Goal: Entertainment & Leisure: Consume media (video, audio)

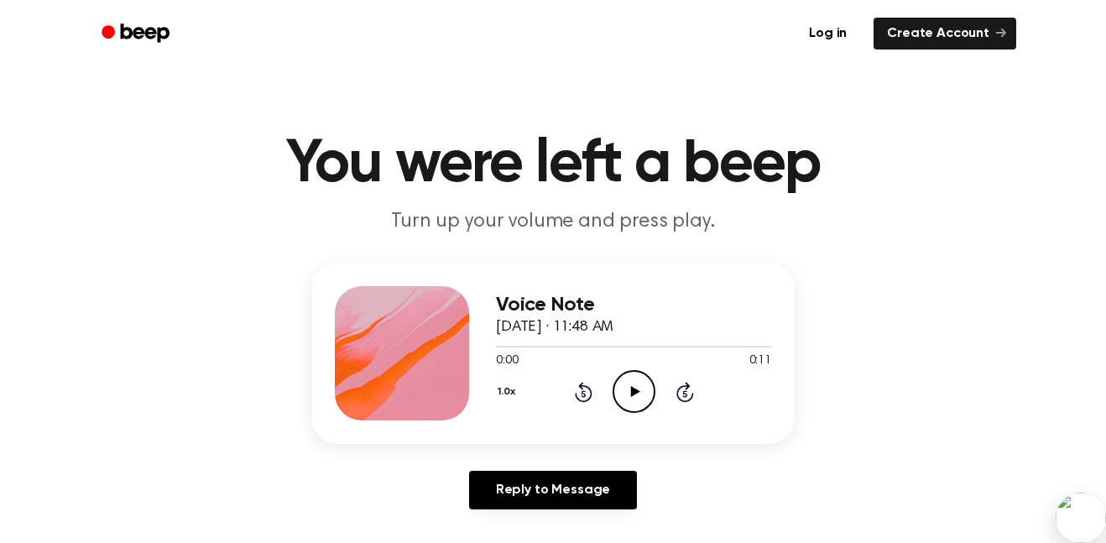
click at [625, 404] on icon "Play Audio" at bounding box center [633, 391] width 43 height 43
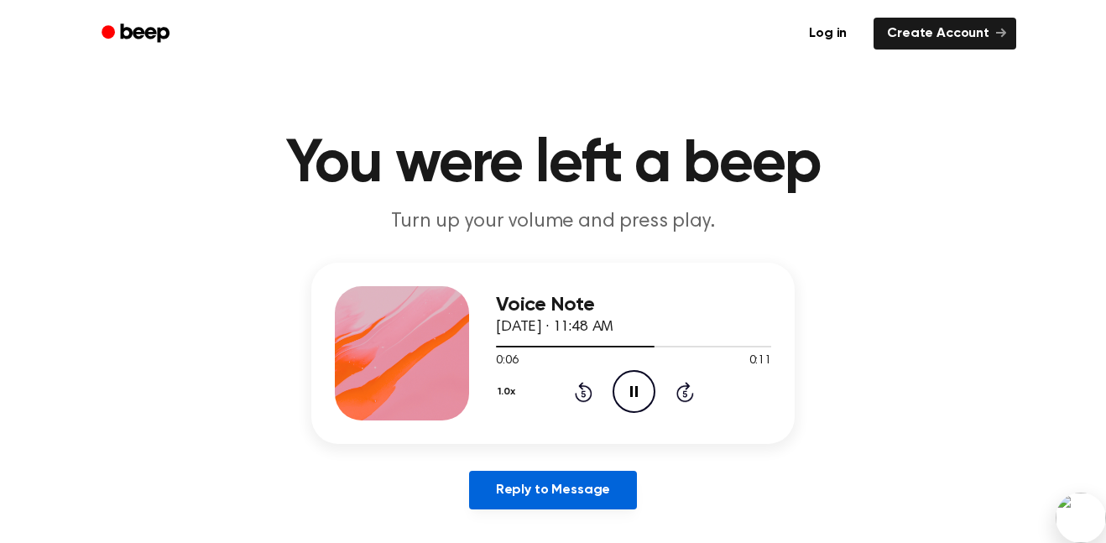
click at [588, 482] on link "Reply to Message" at bounding box center [553, 490] width 168 height 39
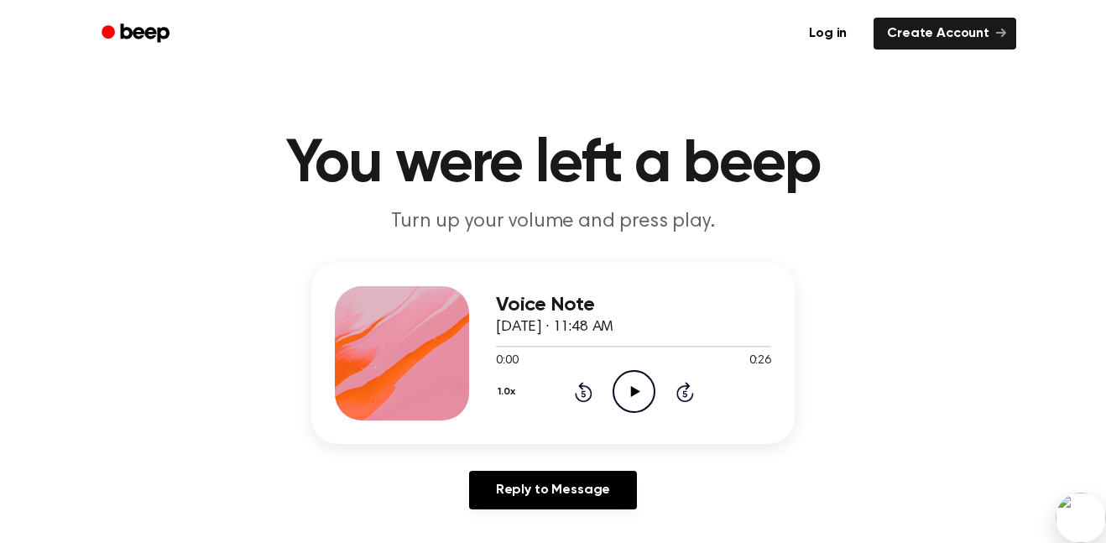
click at [628, 393] on icon "Play Audio" at bounding box center [633, 391] width 43 height 43
click at [503, 394] on button "1.0x" at bounding box center [508, 392] width 25 height 29
click at [501, 391] on button "1.0x" at bounding box center [508, 392] width 25 height 29
click at [576, 390] on icon "Rewind 5 seconds" at bounding box center [583, 392] width 18 height 22
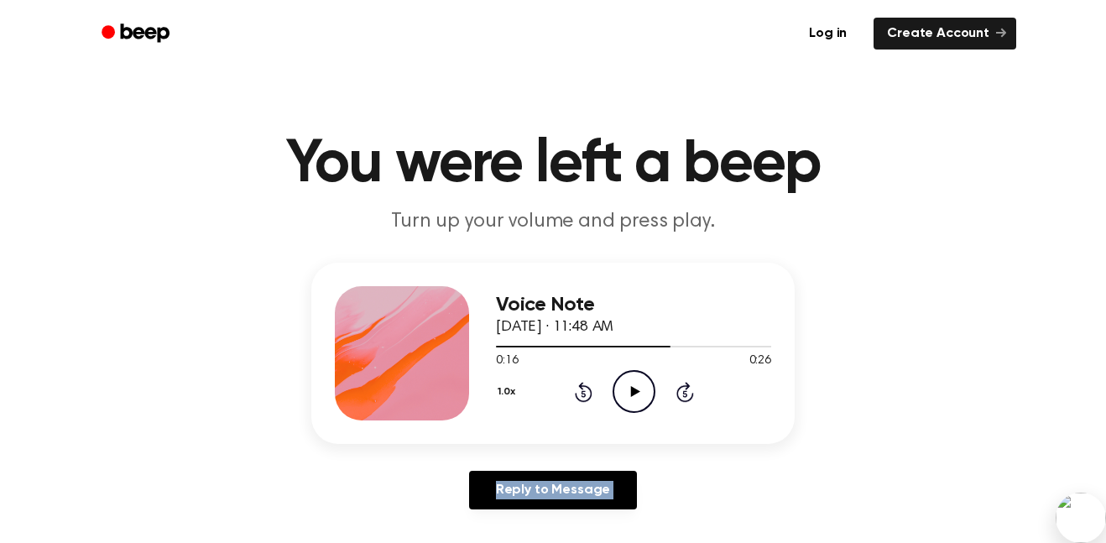
click at [576, 390] on icon "Rewind 5 seconds" at bounding box center [583, 392] width 18 height 22
click at [666, 282] on div "Voice Note September 10, 2025 · 11:48 AM 0:00 0:26 Your browser does not suppor…" at bounding box center [552, 353] width 483 height 181
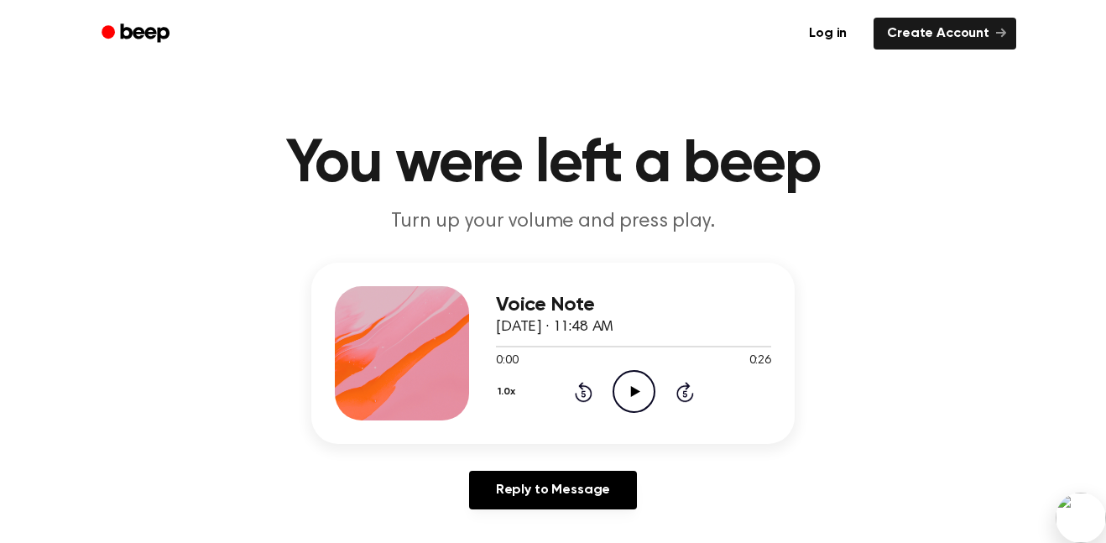
click at [633, 399] on icon "Play Audio" at bounding box center [633, 391] width 43 height 43
click at [501, 398] on button "1.0x" at bounding box center [508, 392] width 25 height 29
click at [532, 514] on div "1.2x" at bounding box center [528, 523] width 65 height 31
click at [583, 386] on icon at bounding box center [584, 392] width 18 height 20
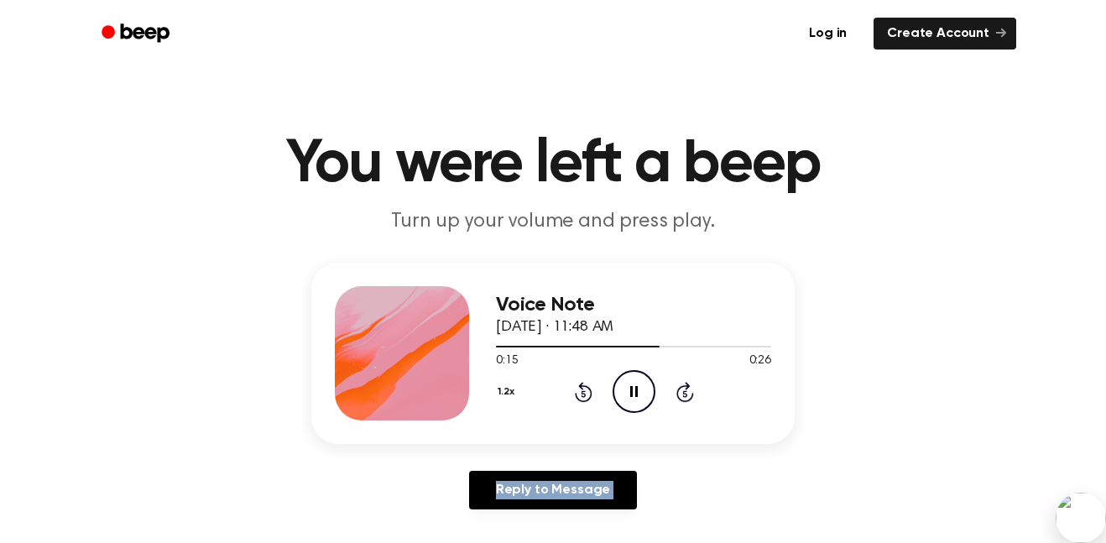
click at [583, 386] on icon at bounding box center [584, 392] width 18 height 20
click at [584, 386] on icon at bounding box center [584, 392] width 18 height 20
click at [636, 384] on icon "Pause Audio" at bounding box center [633, 391] width 43 height 43
click at [667, 349] on span at bounding box center [665, 346] width 13 height 13
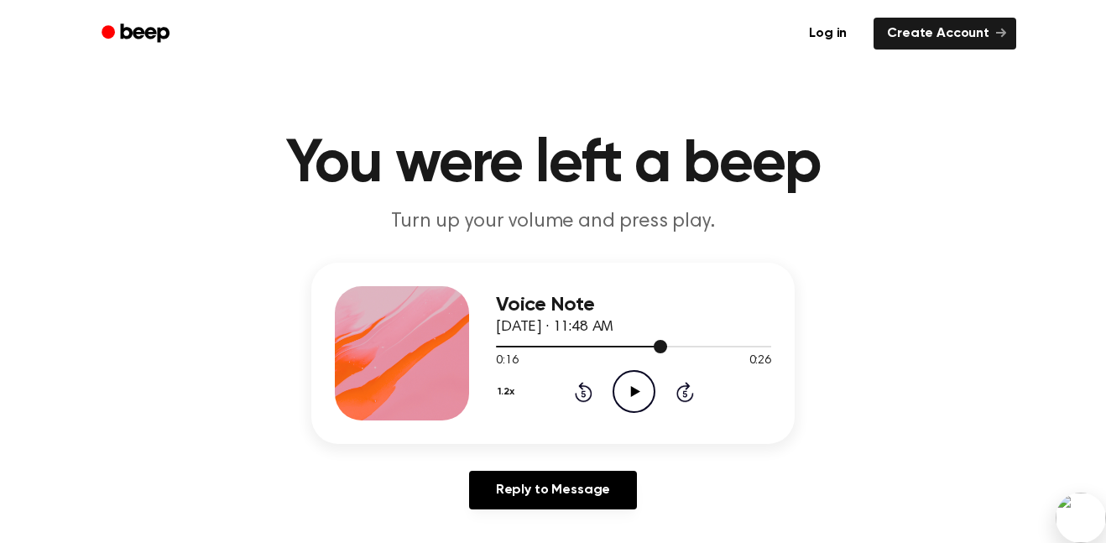
click at [654, 349] on span at bounding box center [660, 346] width 13 height 13
click at [627, 393] on icon "Play Audio" at bounding box center [633, 391] width 43 height 43
click at [654, 340] on div at bounding box center [633, 345] width 275 height 13
click at [645, 346] on div at bounding box center [585, 347] width 179 height 2
click at [633, 388] on icon "Pause Audio" at bounding box center [633, 391] width 43 height 43
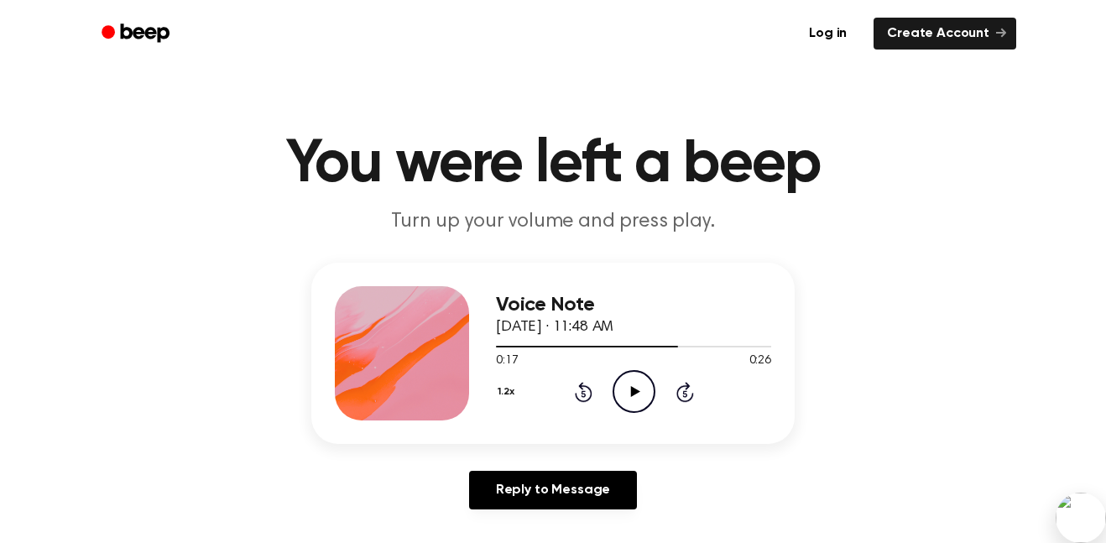
click at [522, 392] on div "1.2x Rewind 5 seconds Play Audio Skip 5 seconds" at bounding box center [633, 391] width 275 height 43
click at [523, 390] on div "1.2x Rewind 5 seconds Play Audio Skip 5 seconds" at bounding box center [633, 391] width 275 height 43
click at [491, 385] on div "Voice Note September 10, 2025 · 11:48 AM 0:17 0:26 Your browser does not suppor…" at bounding box center [552, 353] width 483 height 181
click at [502, 389] on button "1.2x" at bounding box center [508, 392] width 24 height 29
click at [541, 459] on div "0.8x" at bounding box center [528, 461] width 65 height 31
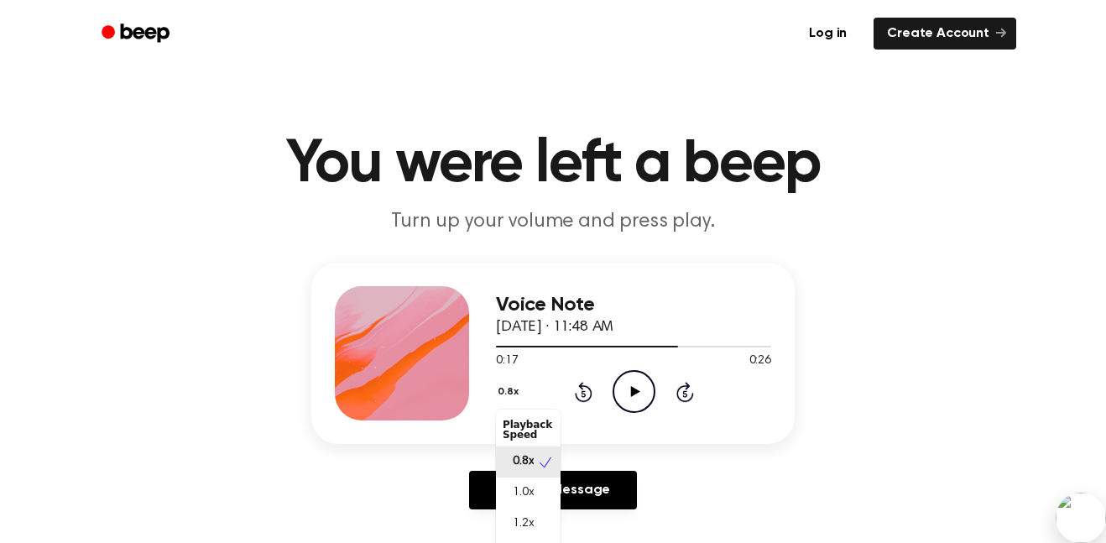
click at [508, 388] on button "0.8x" at bounding box center [510, 392] width 29 height 29
click at [531, 494] on span "1.0x" at bounding box center [523, 493] width 21 height 18
click at [646, 406] on circle at bounding box center [633, 391] width 41 height 41
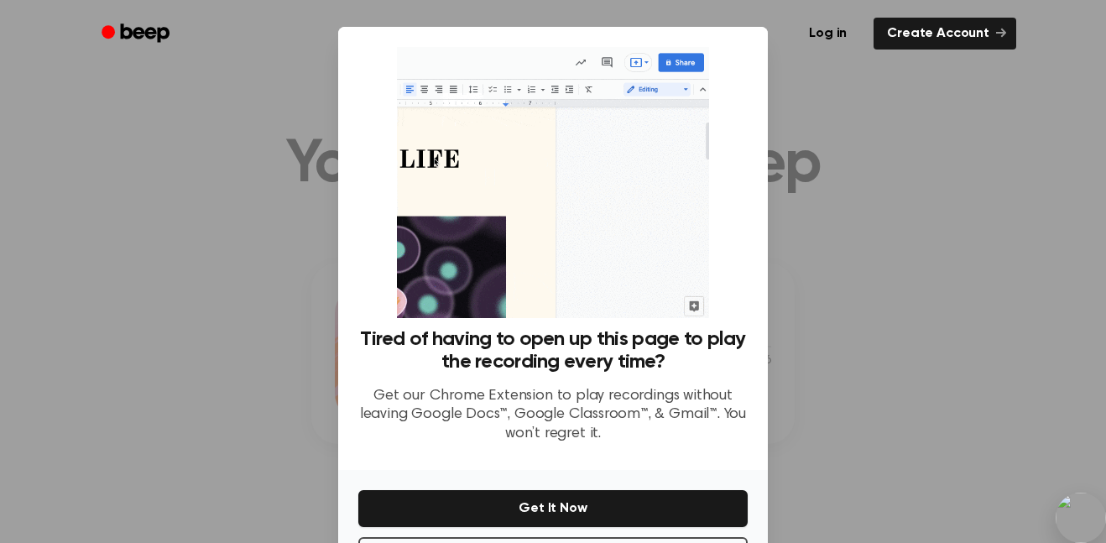
click at [853, 402] on div at bounding box center [553, 271] width 1106 height 543
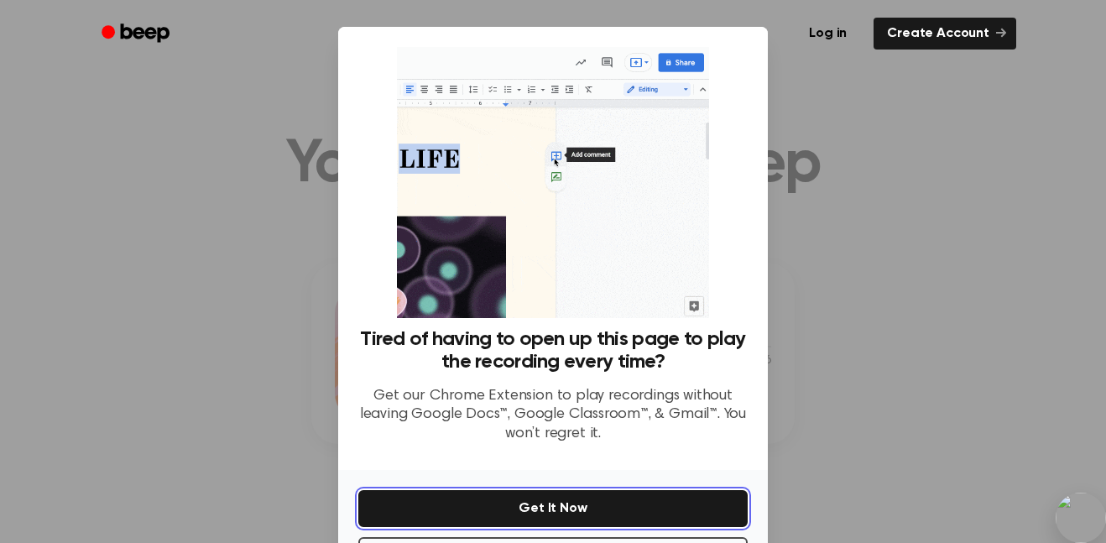
click at [676, 500] on button "Get It Now" at bounding box center [552, 508] width 389 height 37
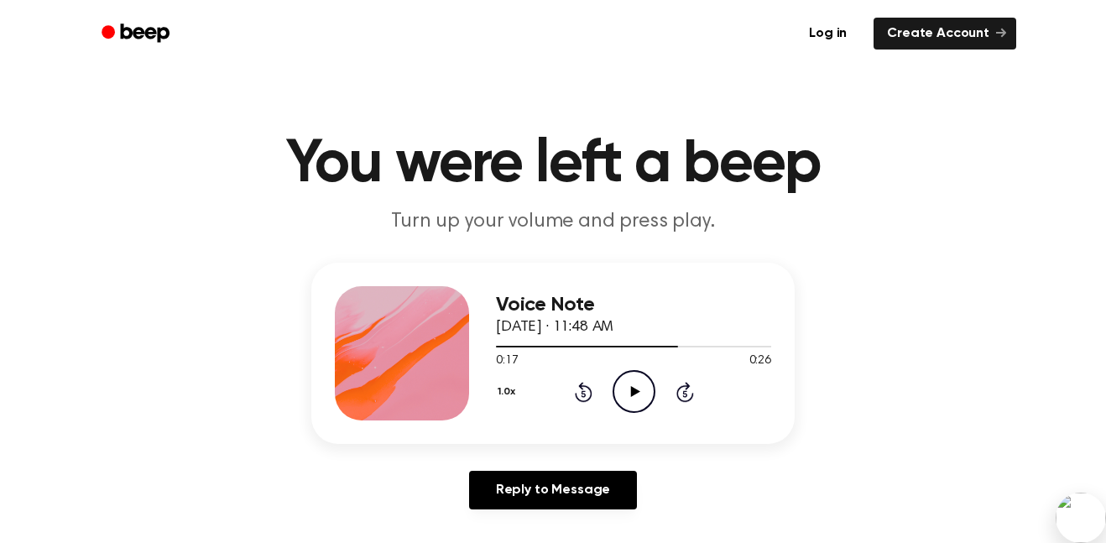
click at [509, 388] on button "1.0x" at bounding box center [508, 392] width 25 height 29
click at [530, 458] on span "0.8x" at bounding box center [523, 462] width 21 height 18
click at [621, 399] on icon "Play Audio" at bounding box center [633, 391] width 43 height 43
click at [632, 402] on icon "Pause Audio" at bounding box center [633, 391] width 43 height 43
click at [666, 346] on div at bounding box center [593, 347] width 195 height 2
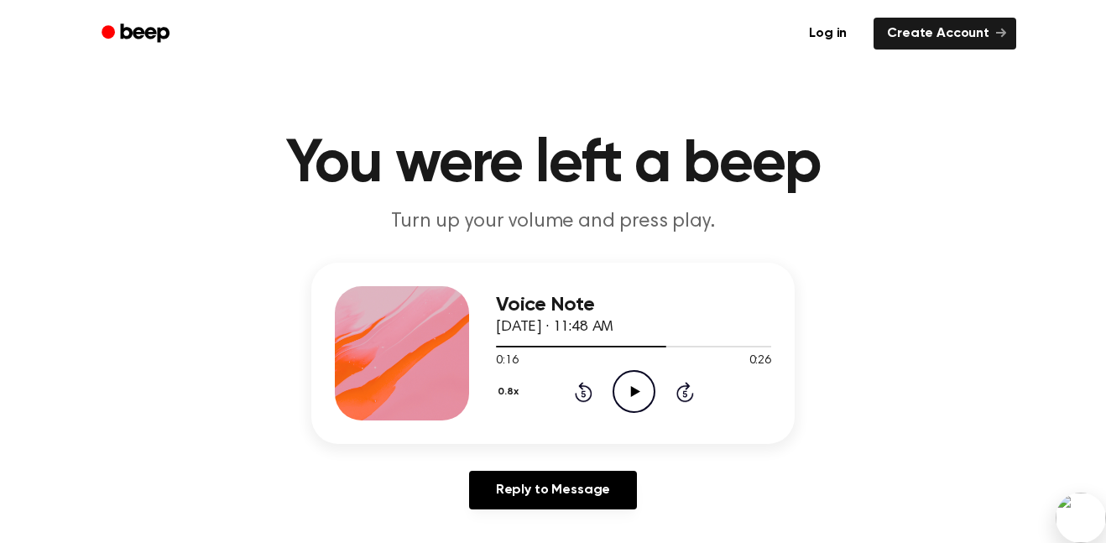
click at [633, 402] on icon "Play Audio" at bounding box center [633, 391] width 43 height 43
click at [633, 399] on icon "Pause Audio" at bounding box center [633, 391] width 43 height 43
click at [651, 344] on div at bounding box center [633, 345] width 275 height 13
click at [641, 395] on icon "Play Audio" at bounding box center [633, 391] width 43 height 43
click at [643, 389] on icon "Pause Audio" at bounding box center [633, 391] width 43 height 43
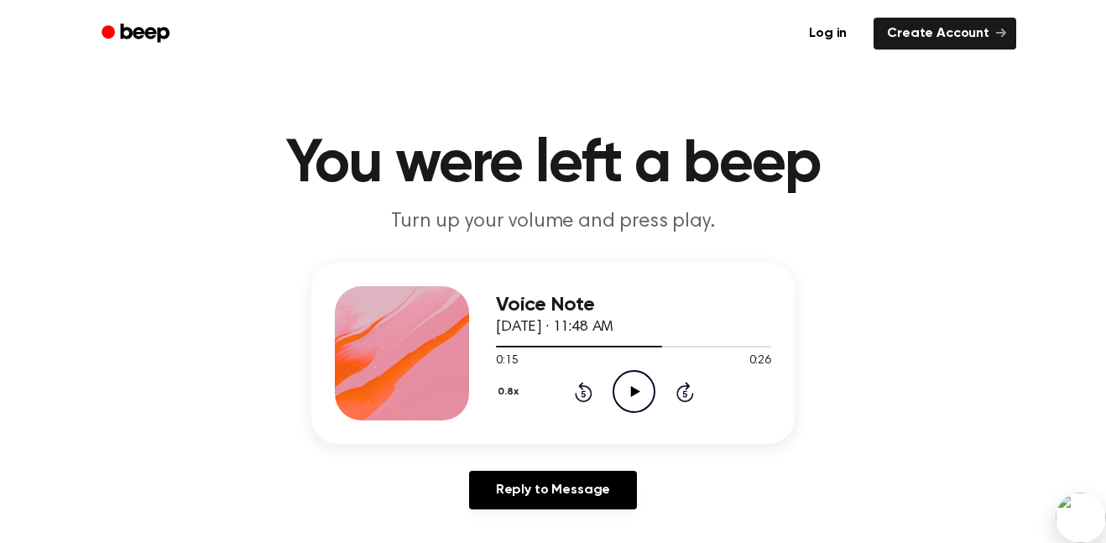
click at [646, 392] on icon "Play Audio" at bounding box center [633, 391] width 43 height 43
click at [646, 392] on icon "Pause Audio" at bounding box center [633, 391] width 43 height 43
click at [648, 392] on icon "Play Audio" at bounding box center [633, 391] width 43 height 43
click at [580, 385] on icon at bounding box center [584, 392] width 18 height 20
click at [581, 386] on icon at bounding box center [584, 392] width 18 height 20
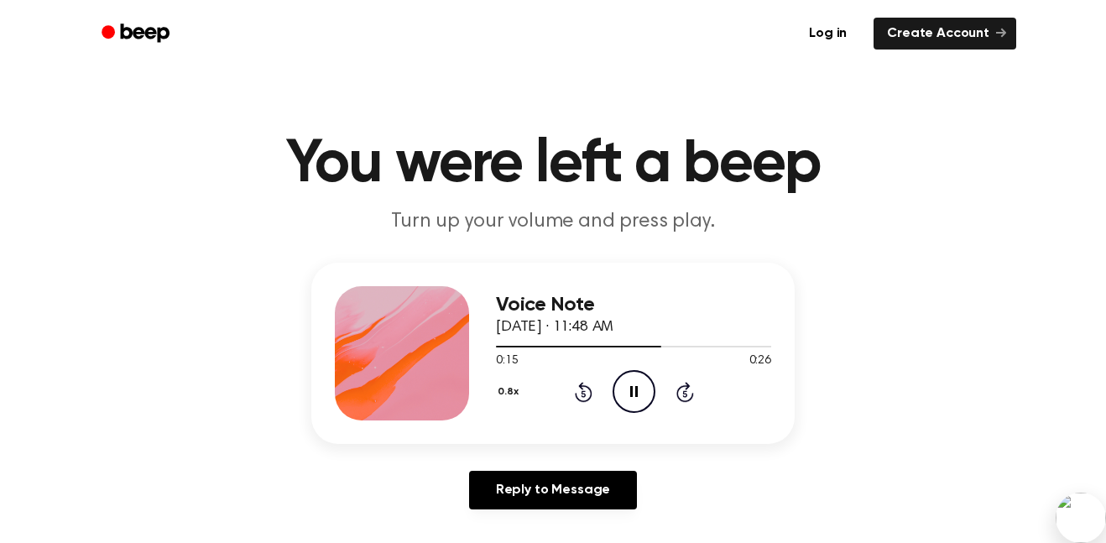
click at [627, 391] on icon "Pause Audio" at bounding box center [633, 391] width 43 height 43
click at [637, 392] on icon at bounding box center [634, 391] width 9 height 11
click at [578, 401] on icon "Rewind 5 seconds" at bounding box center [583, 392] width 18 height 22
click at [646, 389] on icon "Play Audio" at bounding box center [633, 391] width 43 height 43
click at [644, 403] on icon "Play Audio" at bounding box center [633, 391] width 43 height 43
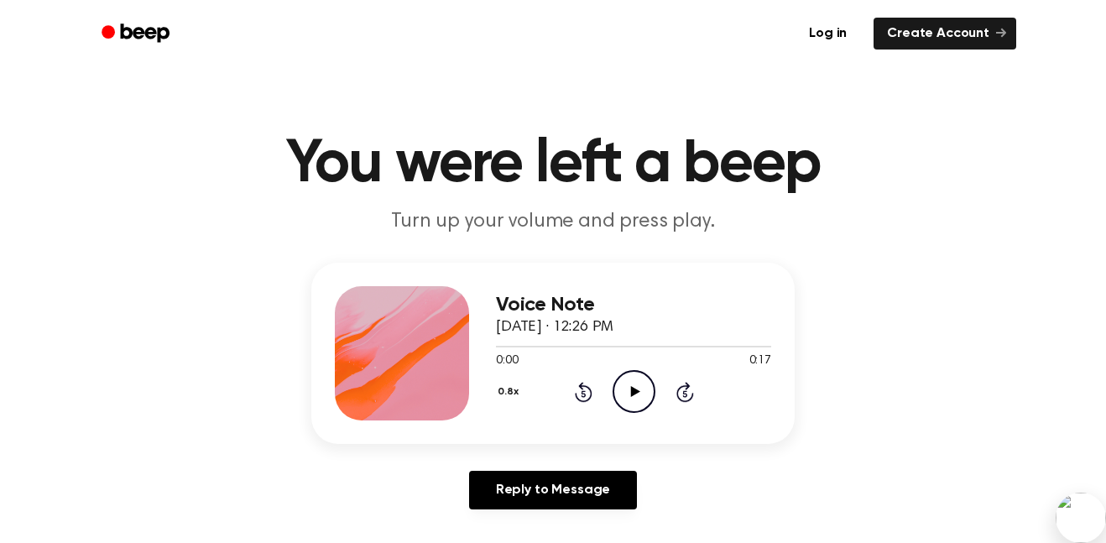
click at [632, 383] on icon "Play Audio" at bounding box center [633, 391] width 43 height 43
click at [638, 387] on icon "Pause Audio" at bounding box center [633, 391] width 43 height 43
click at [653, 378] on icon "Play Audio" at bounding box center [633, 391] width 43 height 43
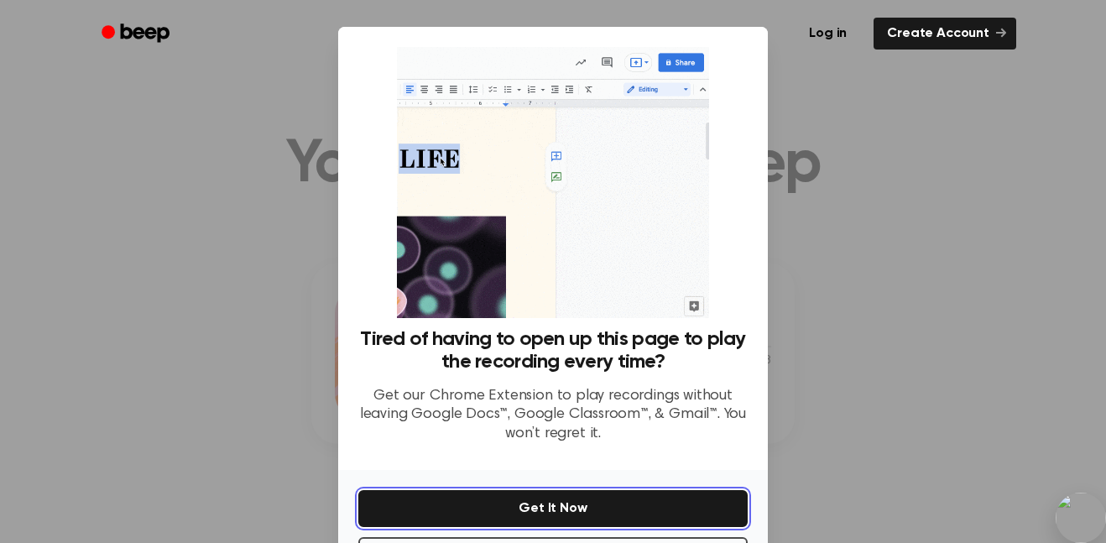
click at [583, 513] on button "Get It Now" at bounding box center [552, 508] width 389 height 37
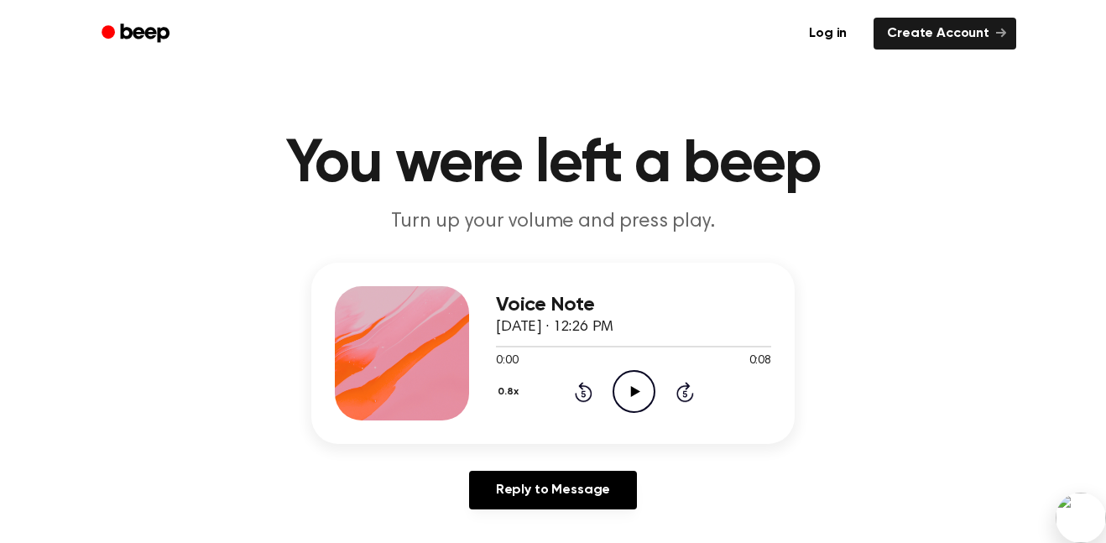
click at [632, 378] on icon "Play Audio" at bounding box center [633, 391] width 43 height 43
